Goal: Information Seeking & Learning: Learn about a topic

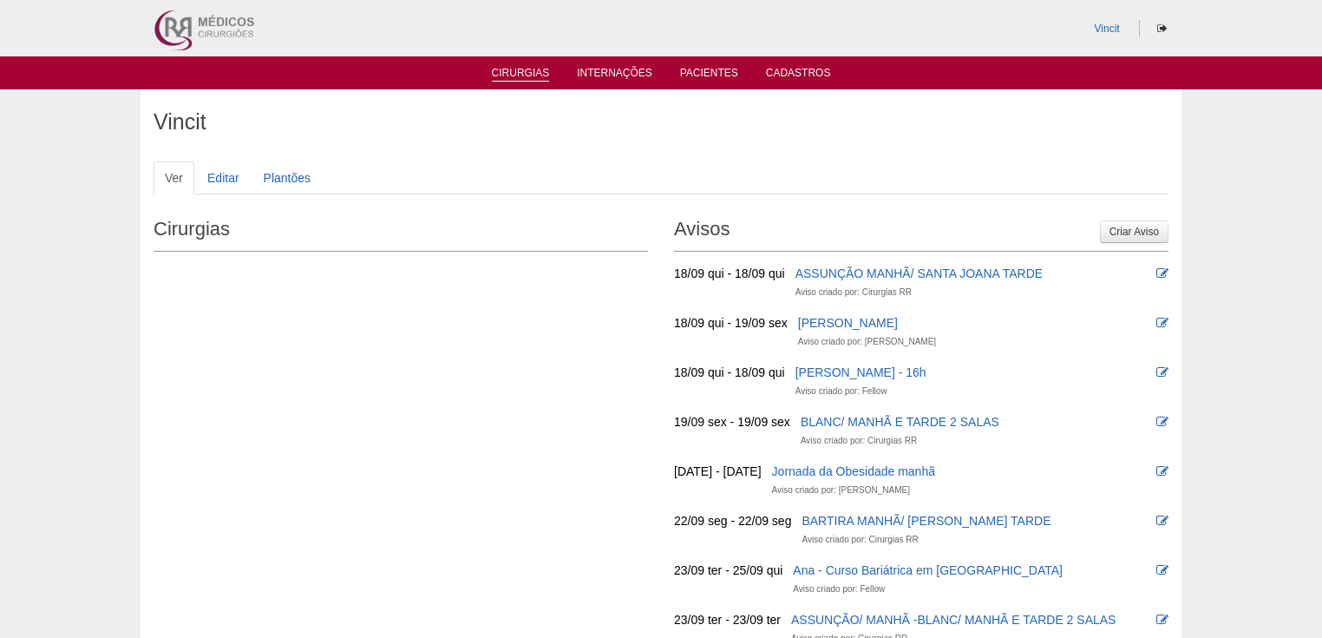
click at [519, 75] on link "Cirurgias" at bounding box center [521, 74] width 58 height 15
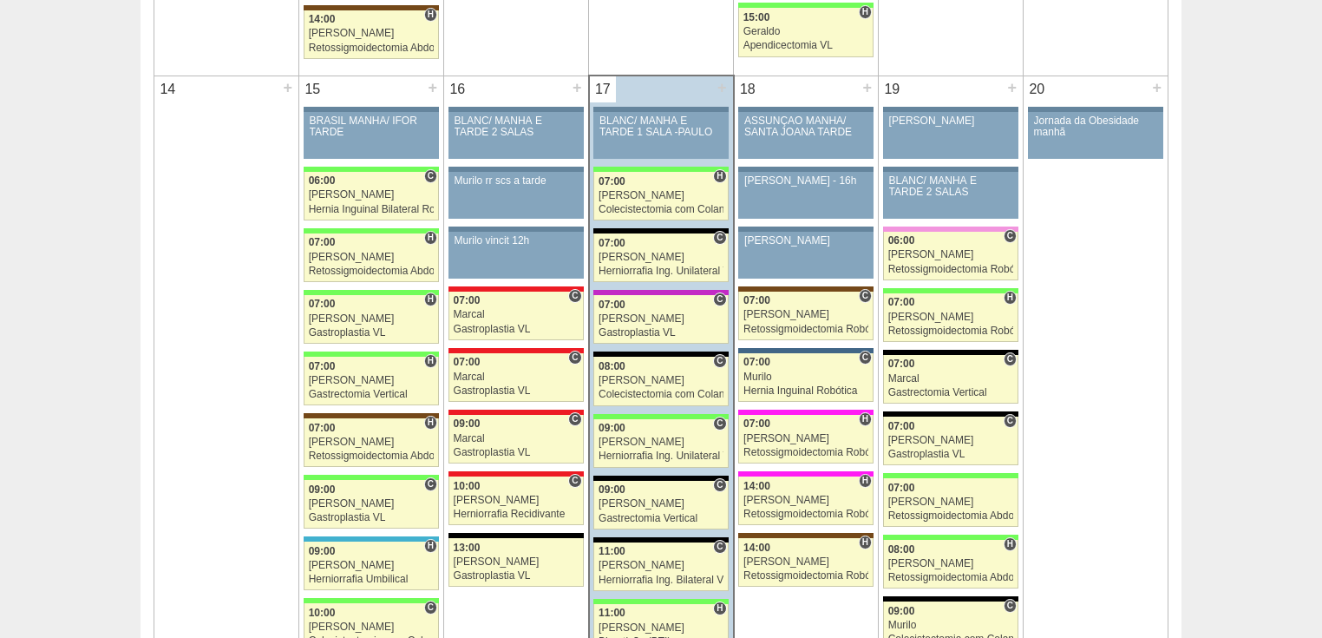
scroll to position [2012, 0]
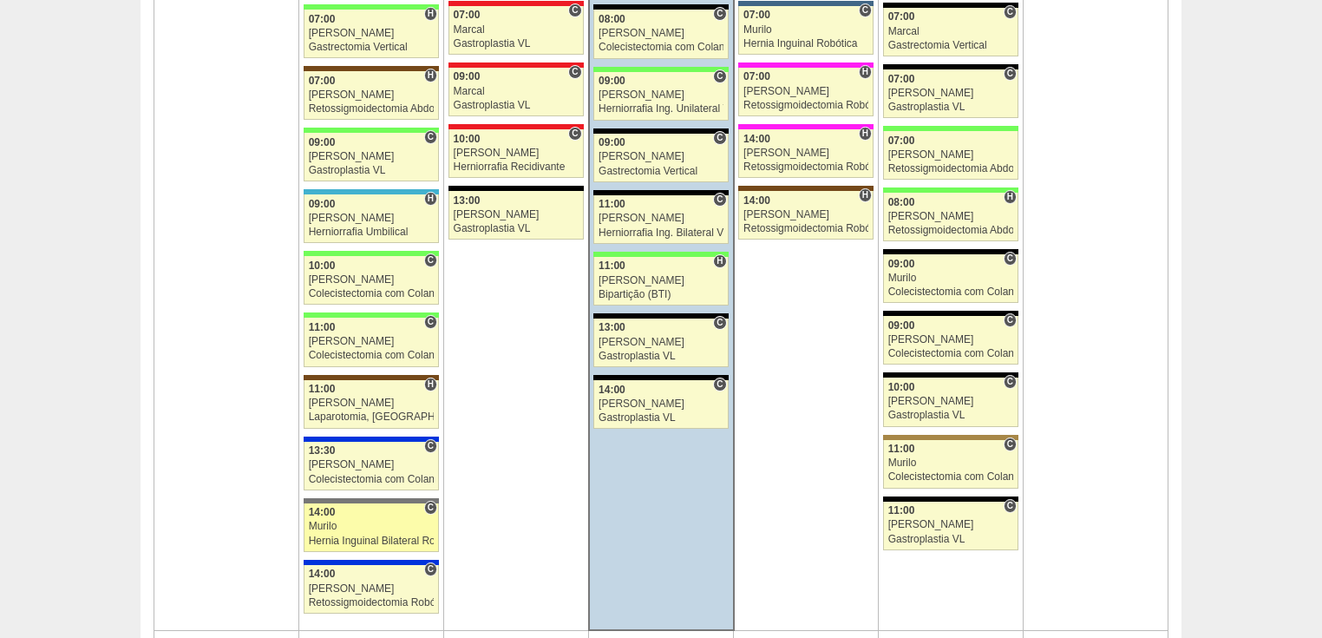
click at [422, 535] on div "Hernia Inguinal Bilateral Robótica" at bounding box center [372, 540] width 126 height 11
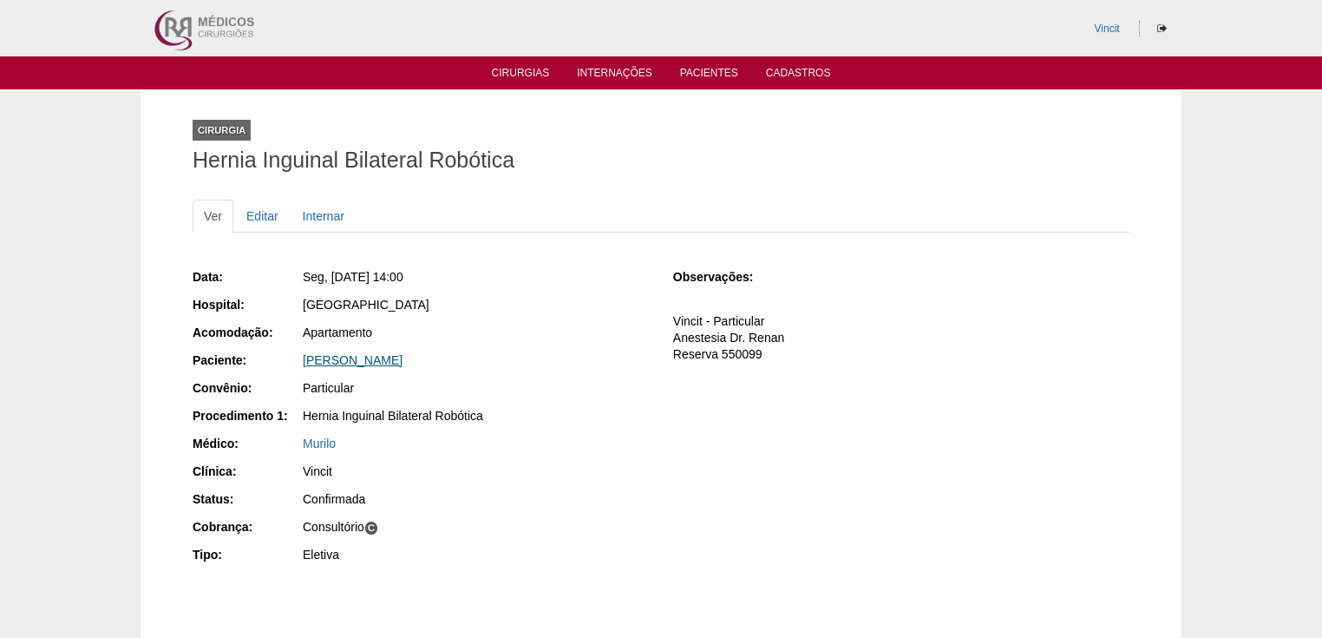
click at [391, 361] on link "[PERSON_NAME]" at bounding box center [353, 360] width 100 height 14
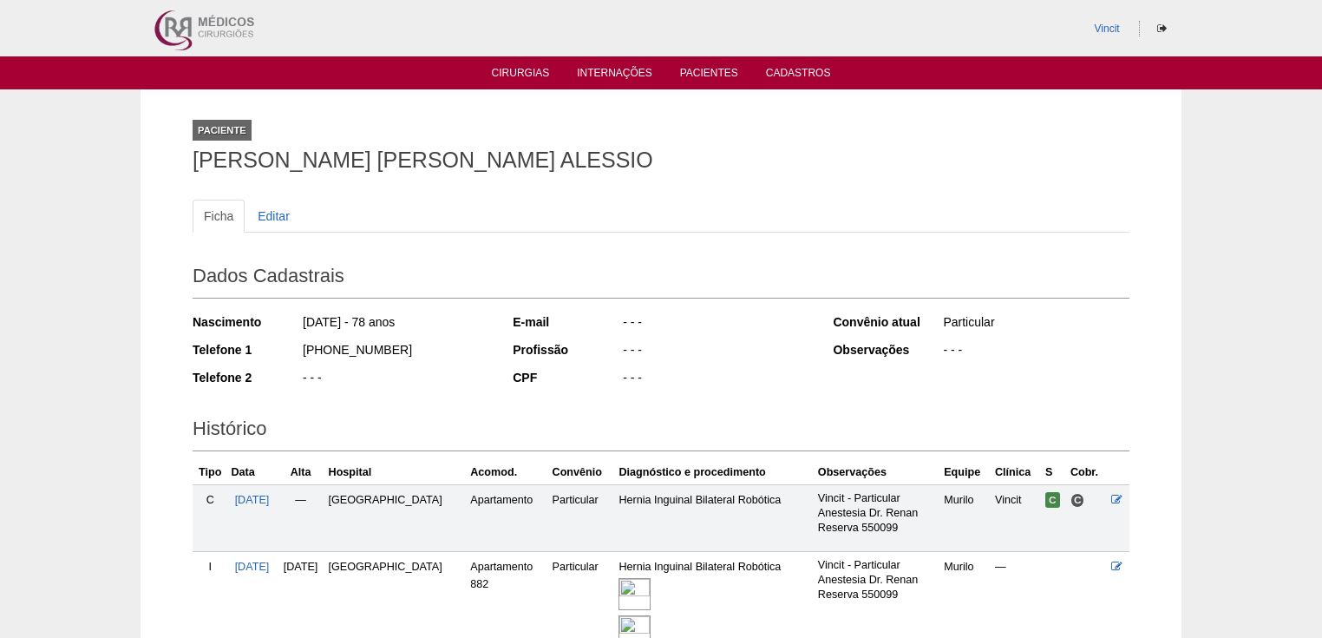
scroll to position [69, 0]
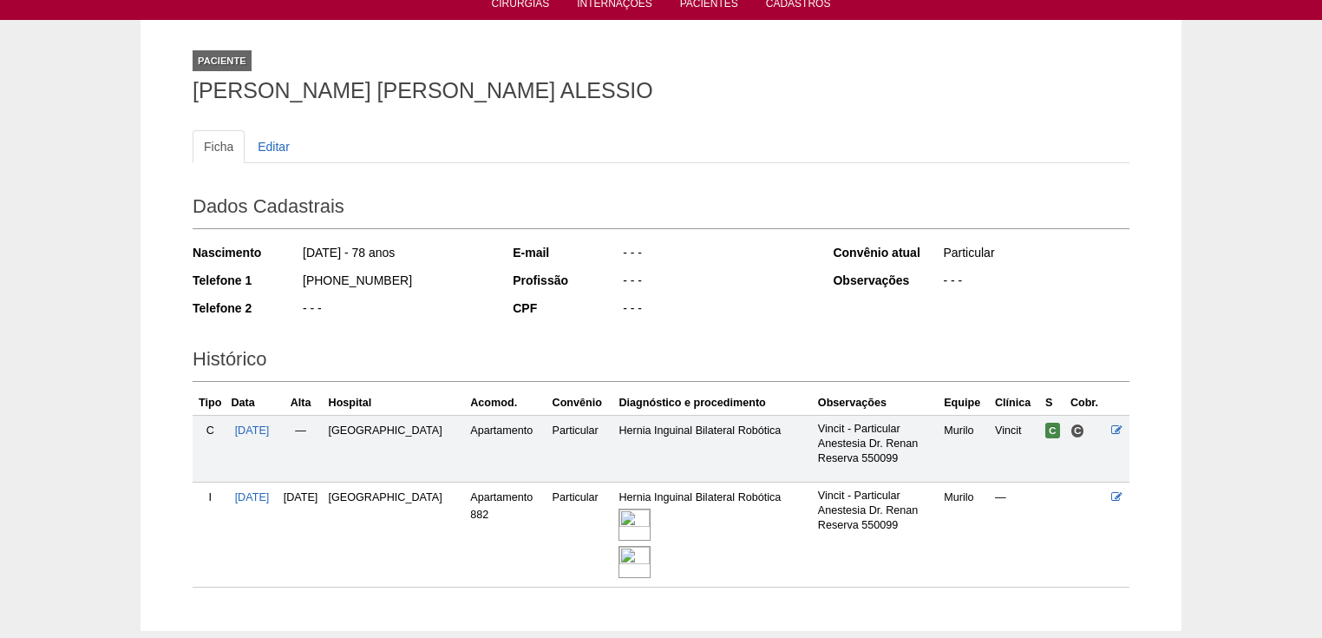
click at [643, 569] on img at bounding box center [634, 562] width 32 height 32
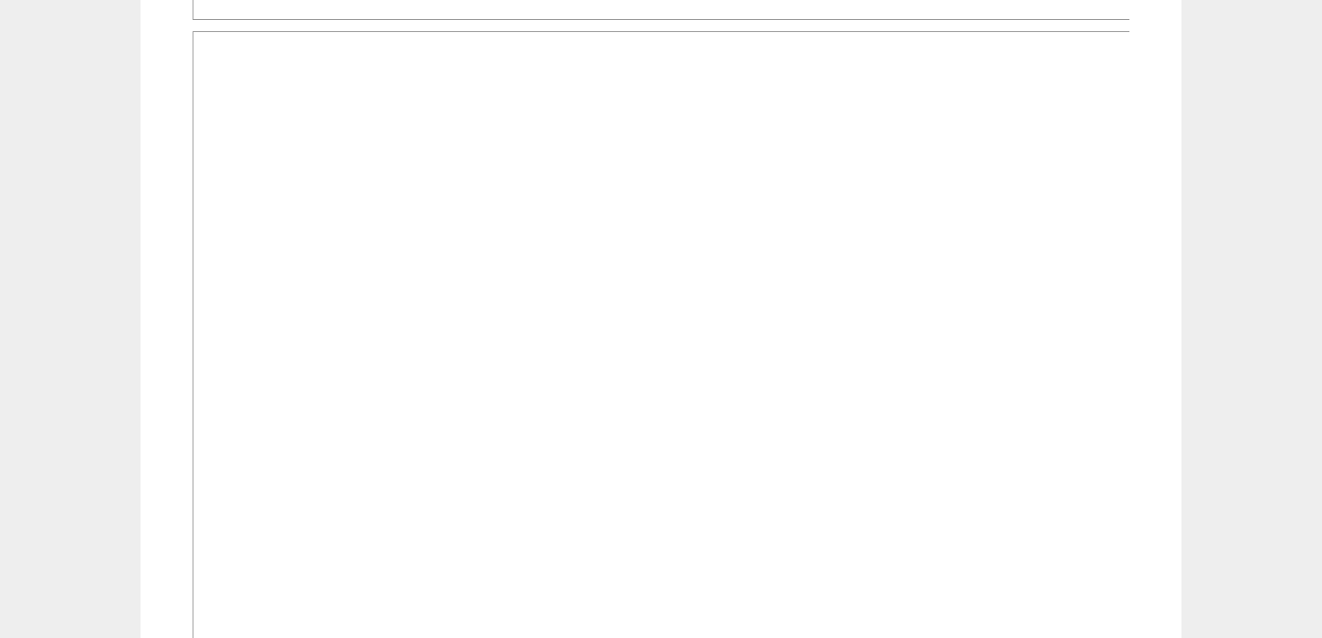
scroll to position [1100, 0]
